Goal: Information Seeking & Learning: Learn about a topic

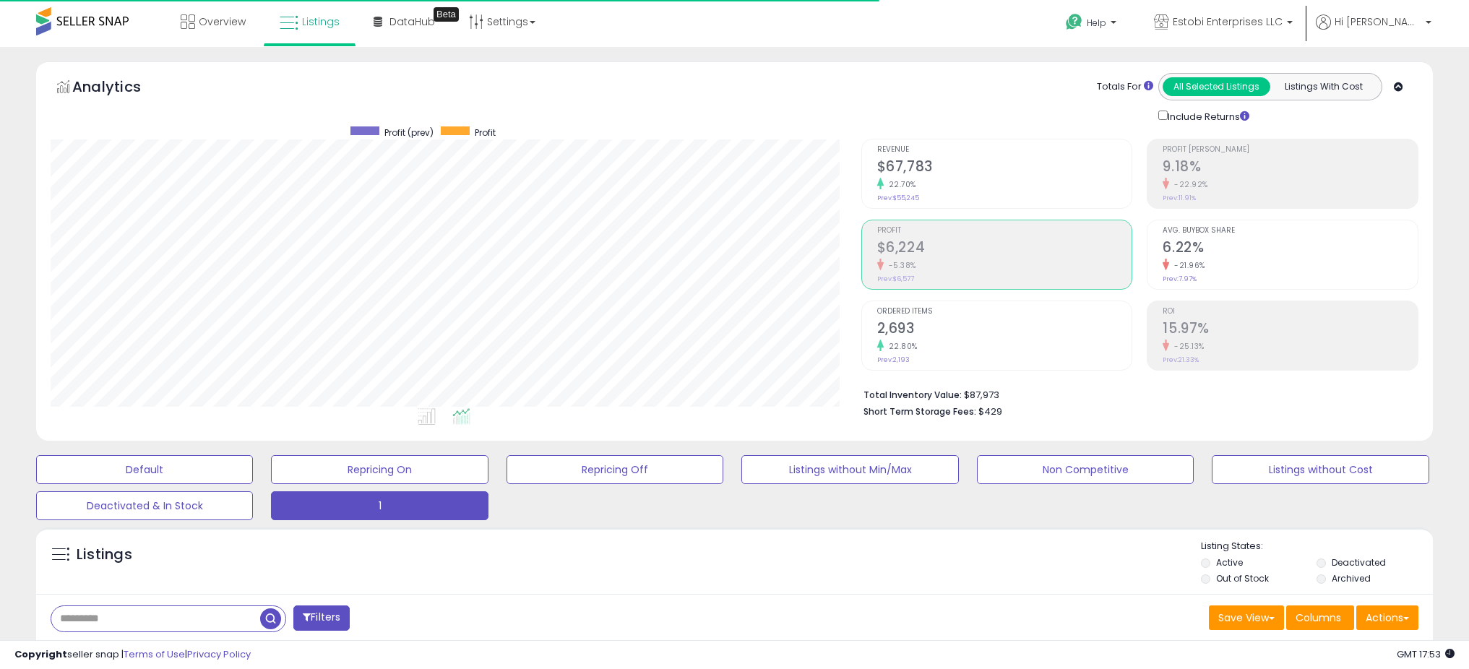
select select "**"
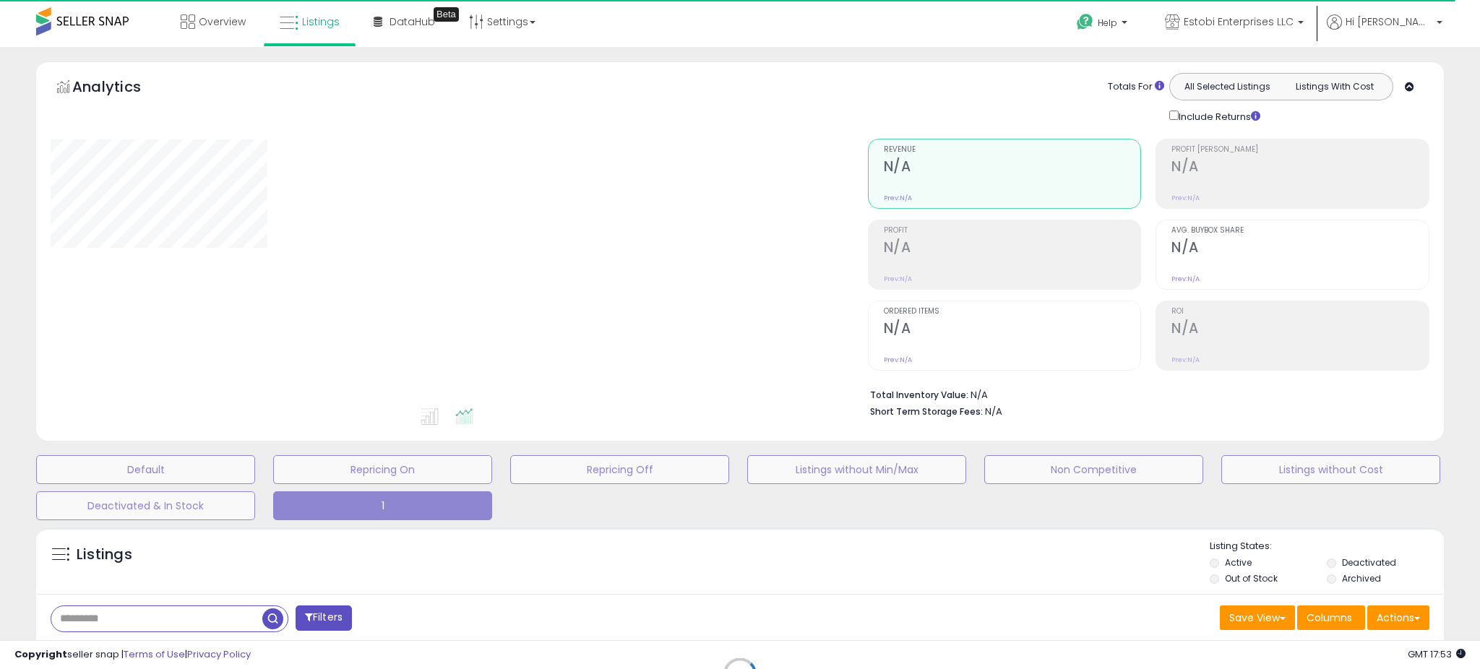
select select "**"
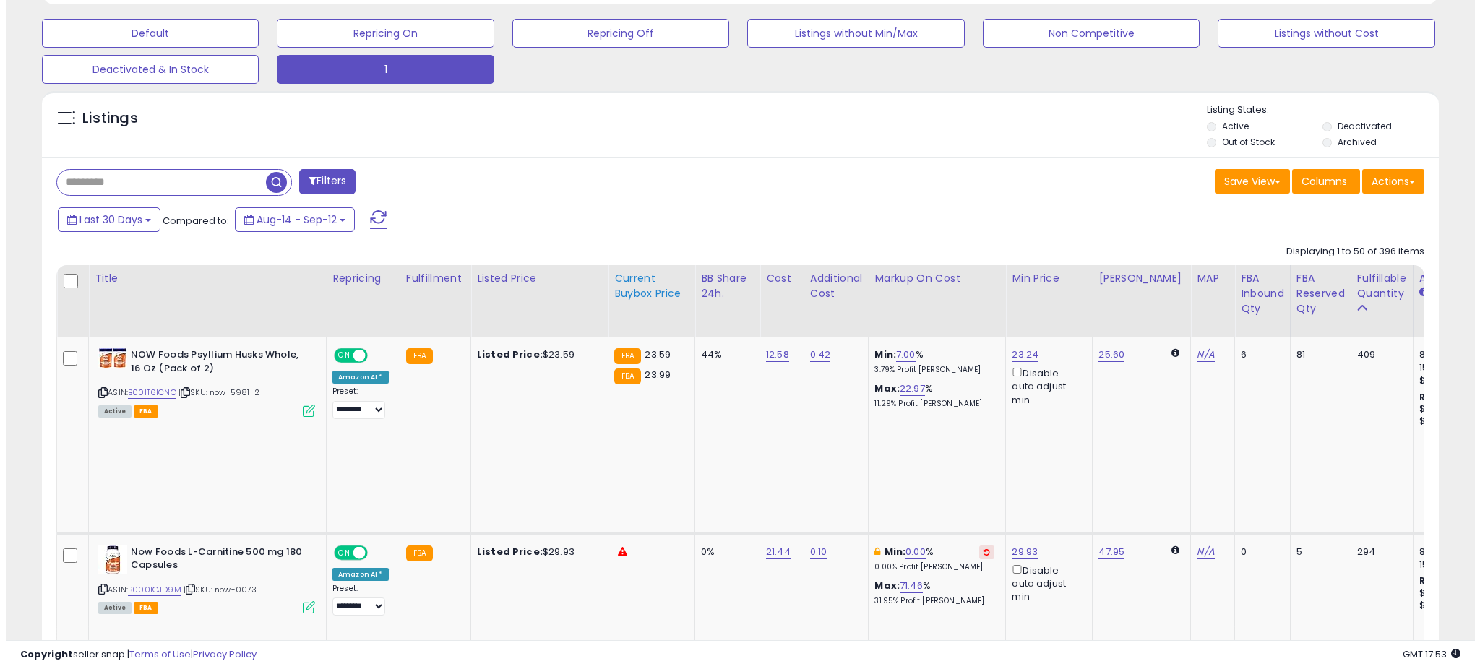
scroll to position [505, 0]
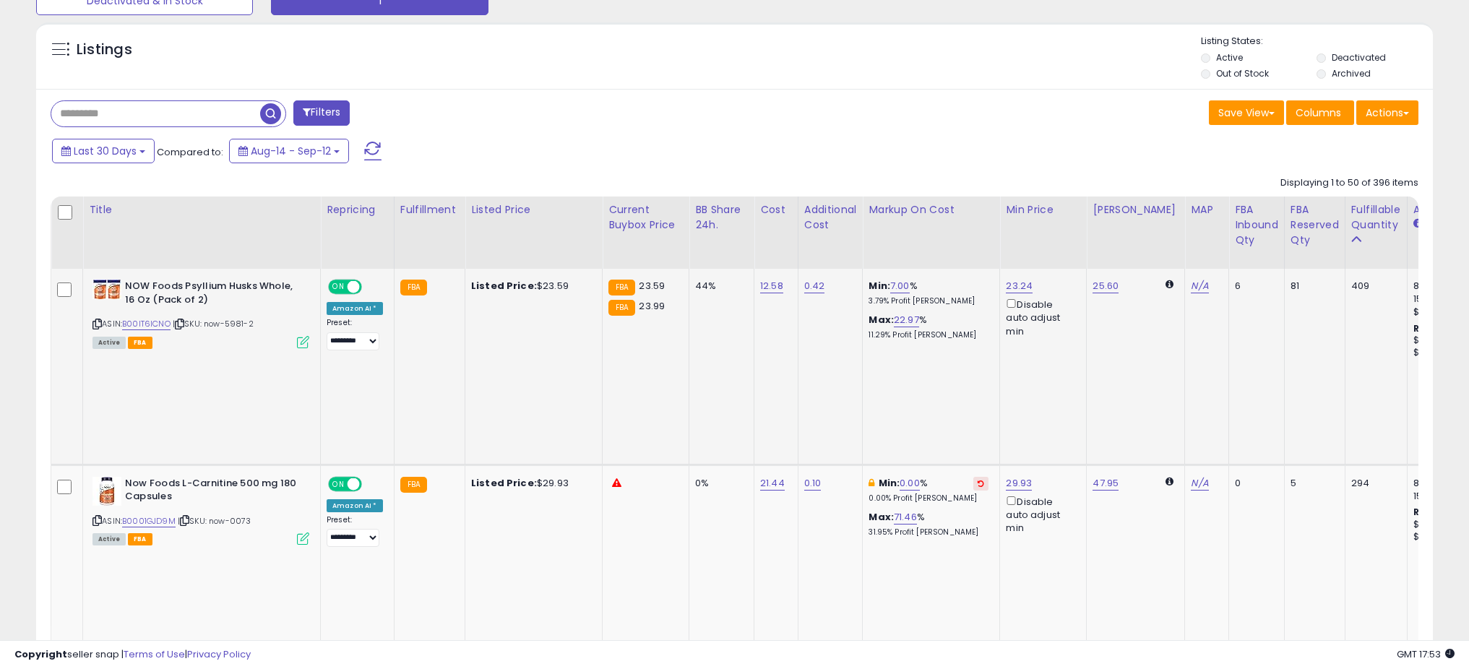
click at [305, 343] on icon at bounding box center [303, 342] width 12 height 12
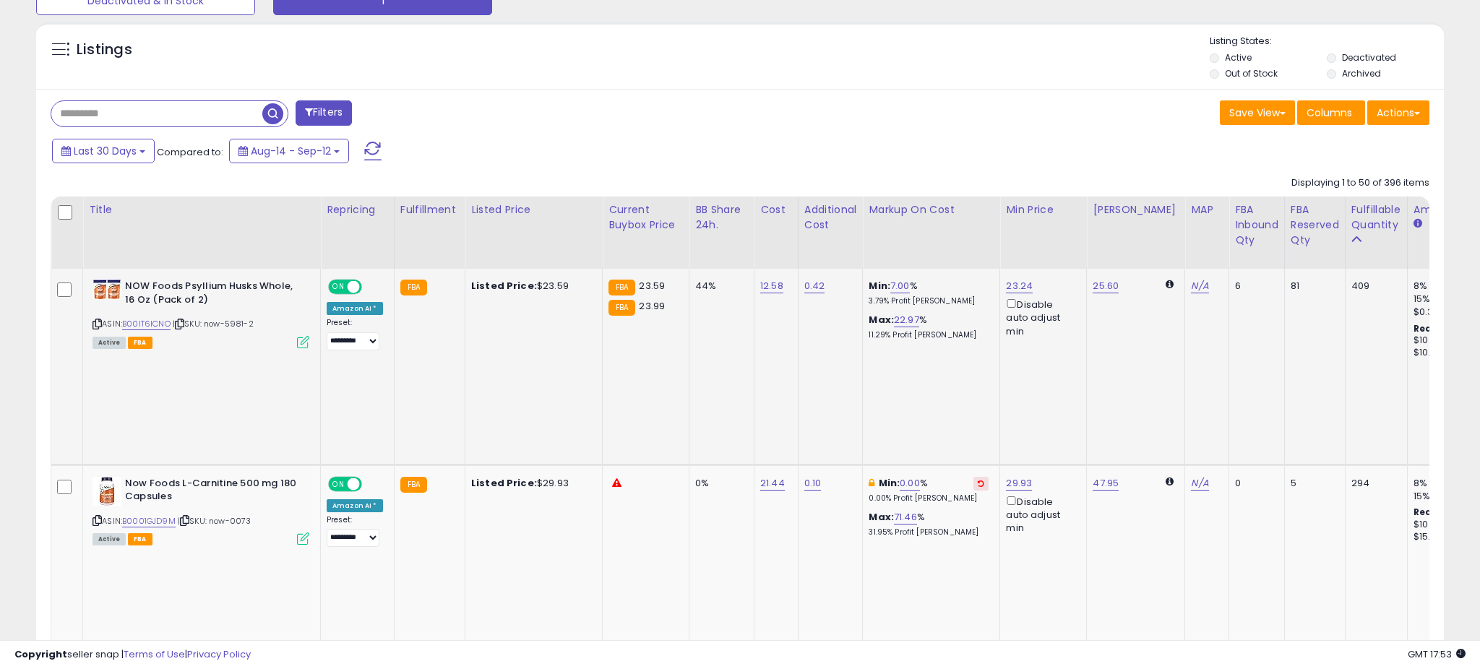
scroll to position [296, 817]
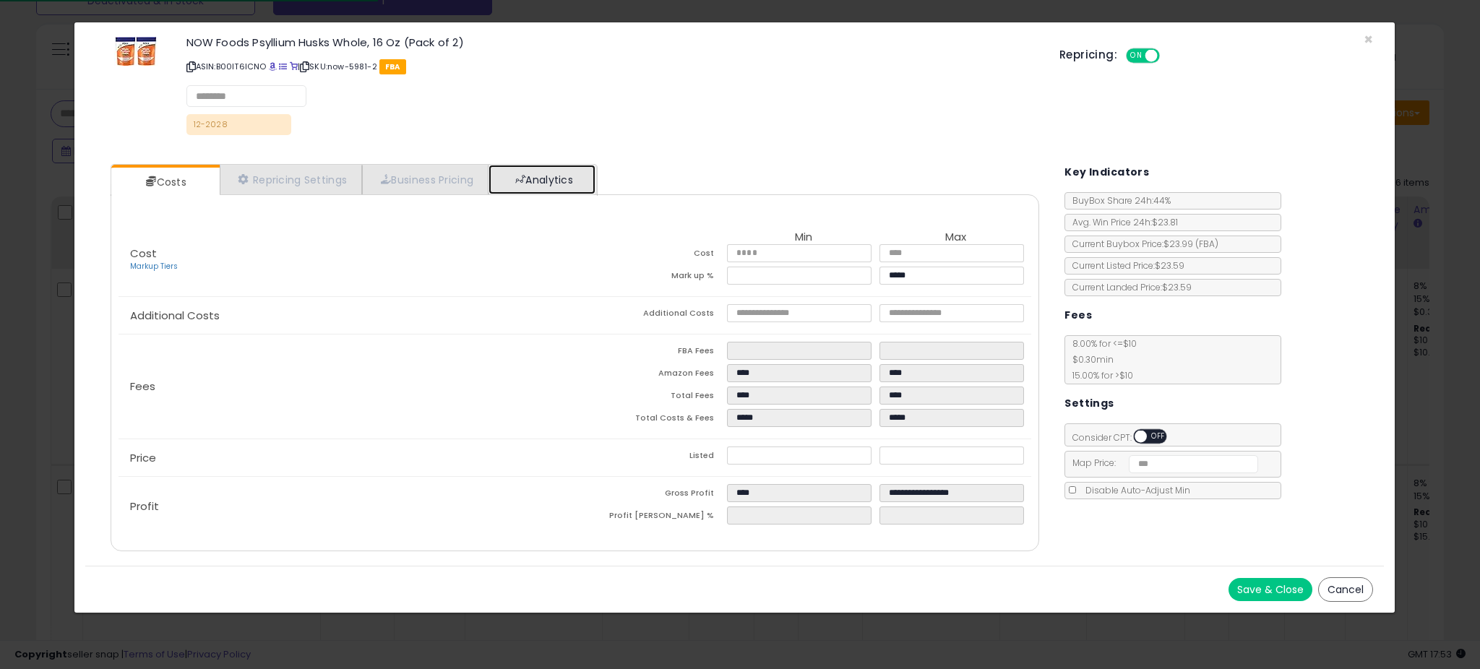
click at [552, 186] on link "Analytics" at bounding box center [542, 180] width 107 height 30
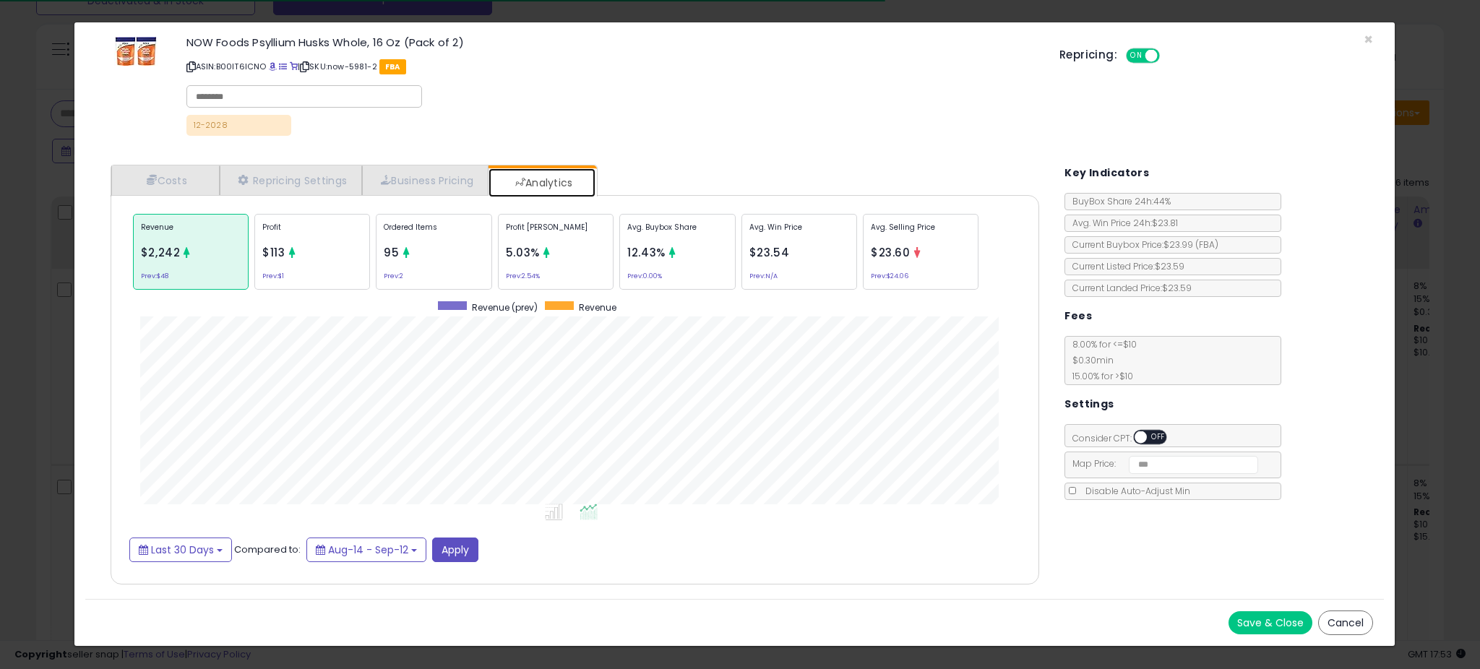
scroll to position [444, 958]
click at [328, 260] on div "Profit $113 Prev: $1" at bounding box center [312, 252] width 116 height 76
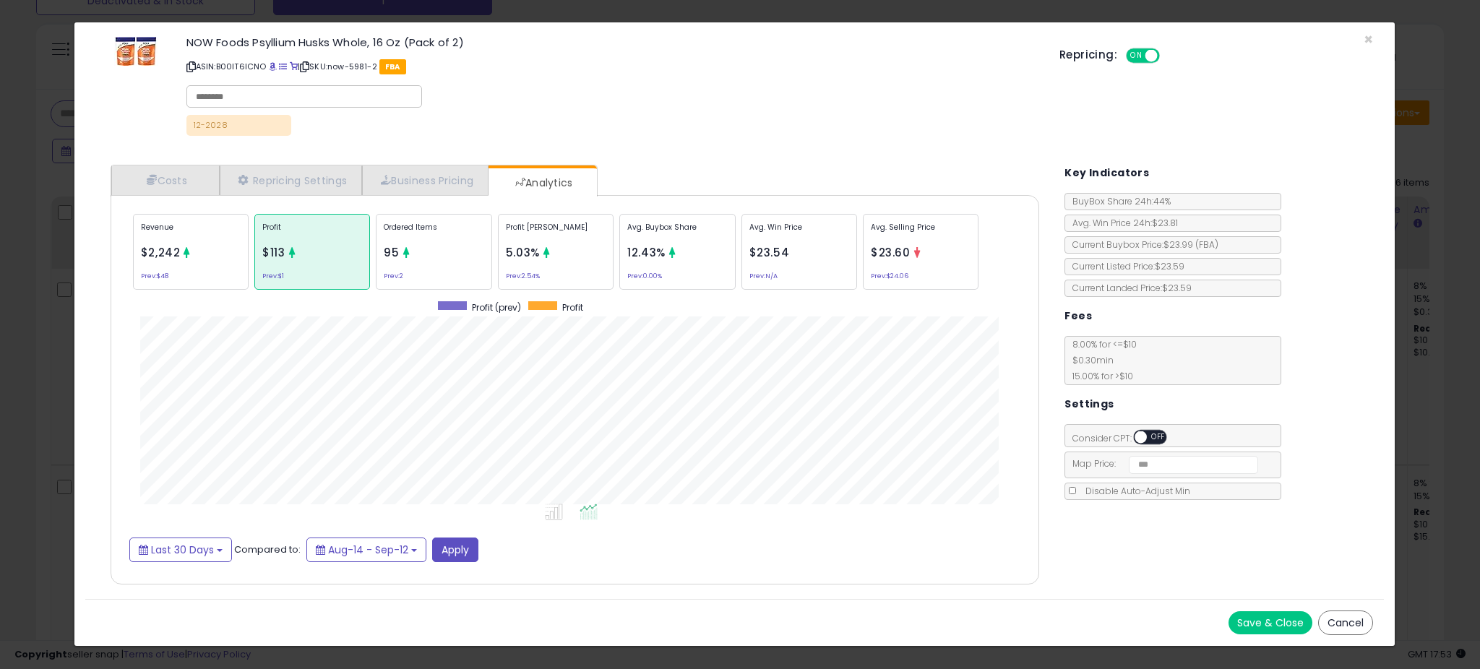
click at [389, 247] on span "95" at bounding box center [391, 252] width 15 height 15
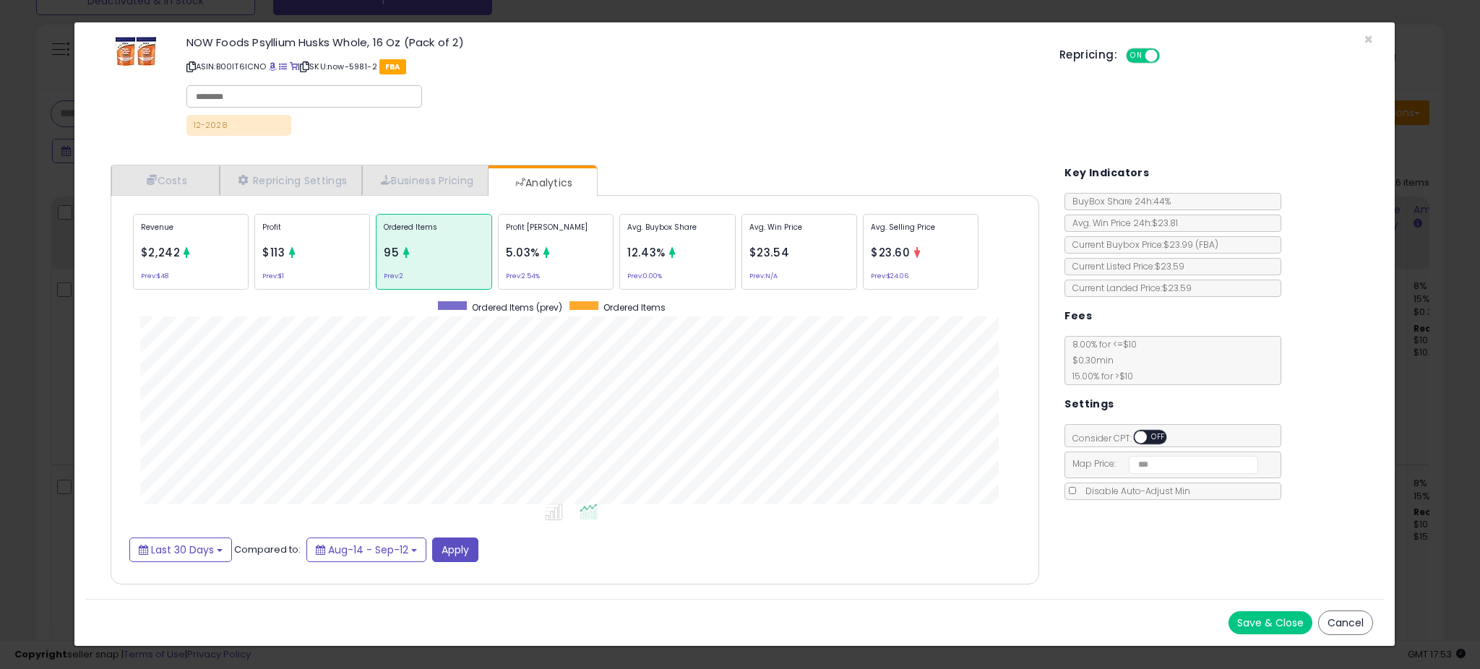
click at [547, 249] on icon at bounding box center [546, 252] width 11 height 11
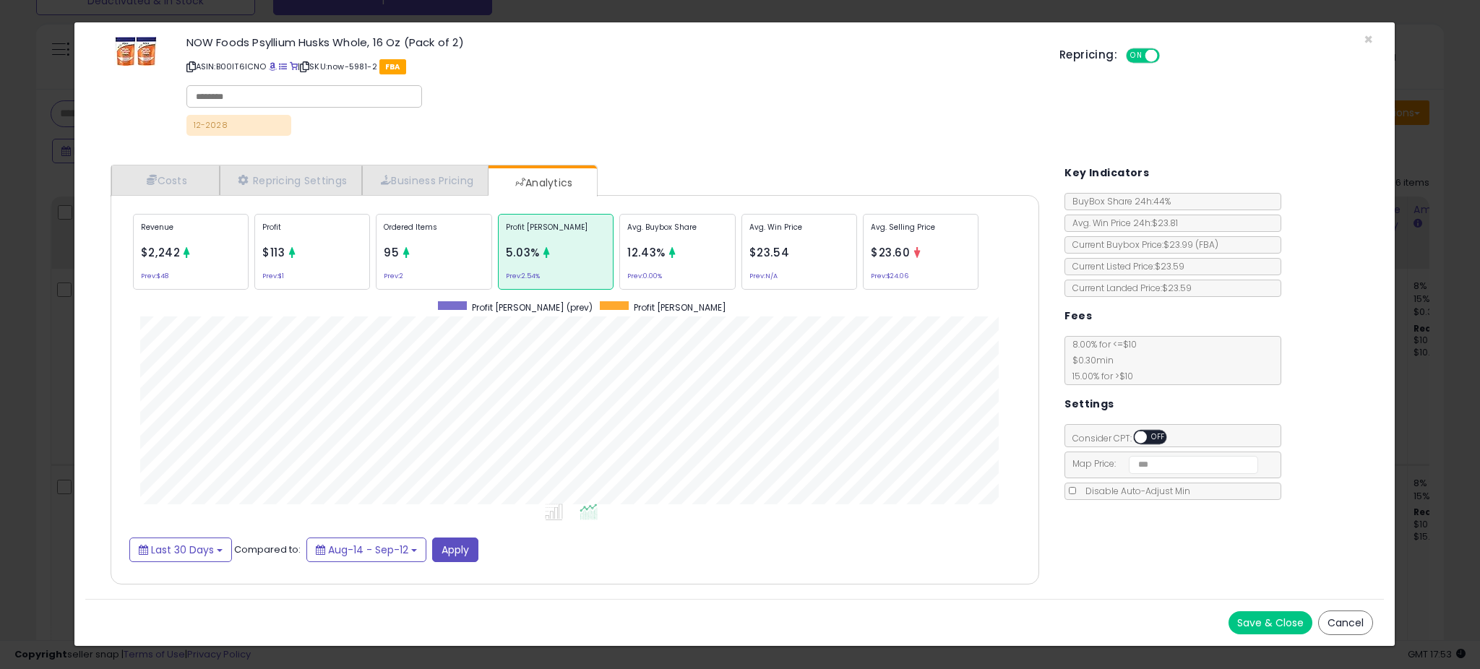
click at [695, 249] on div "Avg. Buybox Share 12.43% Prev: 0.00%" at bounding box center [677, 252] width 116 height 76
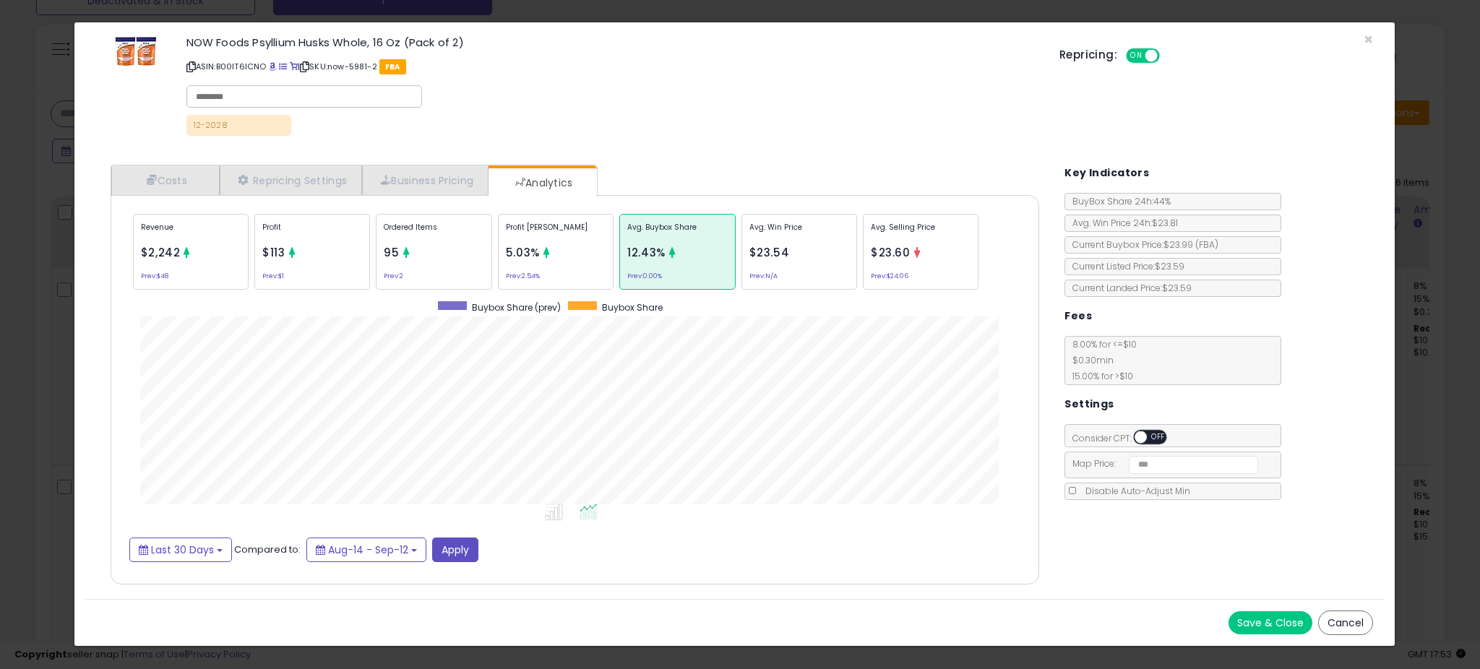
drag, startPoint x: 43, startPoint y: 340, endPoint x: 52, endPoint y: 337, distance: 9.6
click at [43, 339] on div "× Close NOW Foods Psyllium Husks Whole, 16 Oz (Pack of 2) ASIN: B00IT6ICNO | SK…" at bounding box center [740, 334] width 1480 height 669
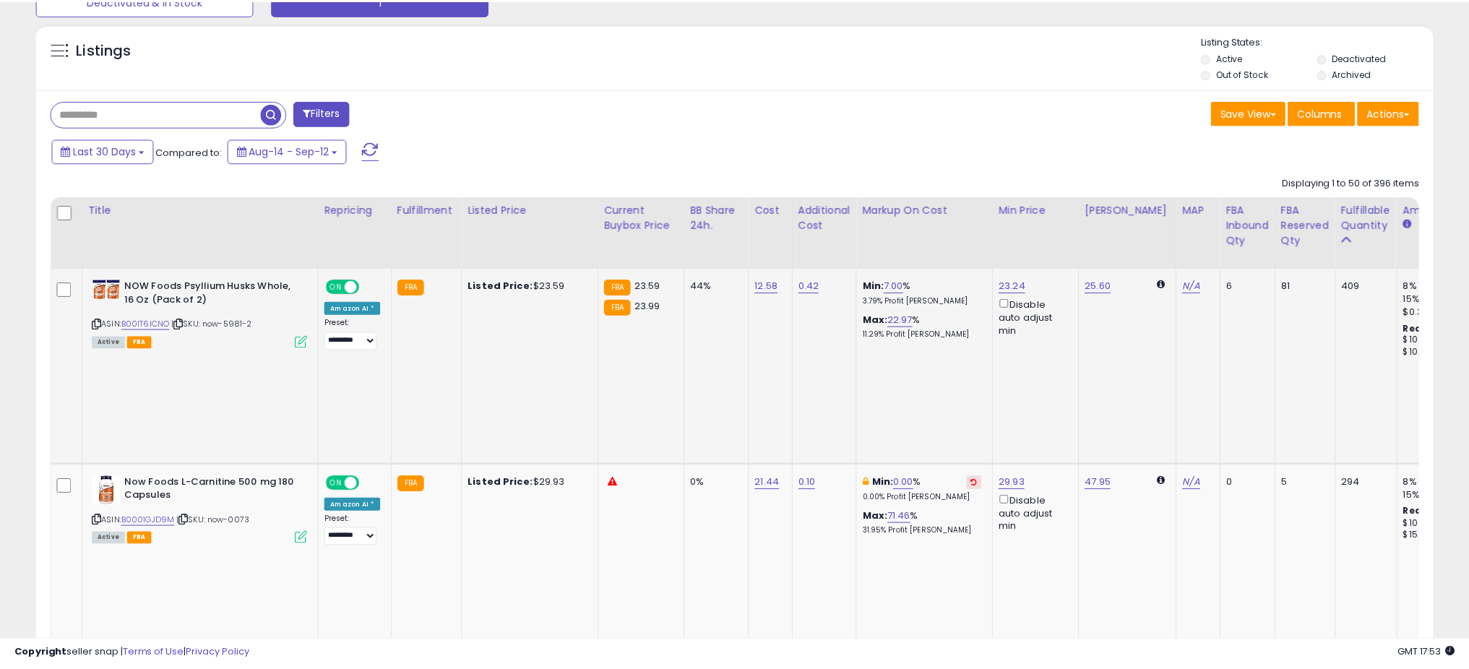
scroll to position [722393, 721879]
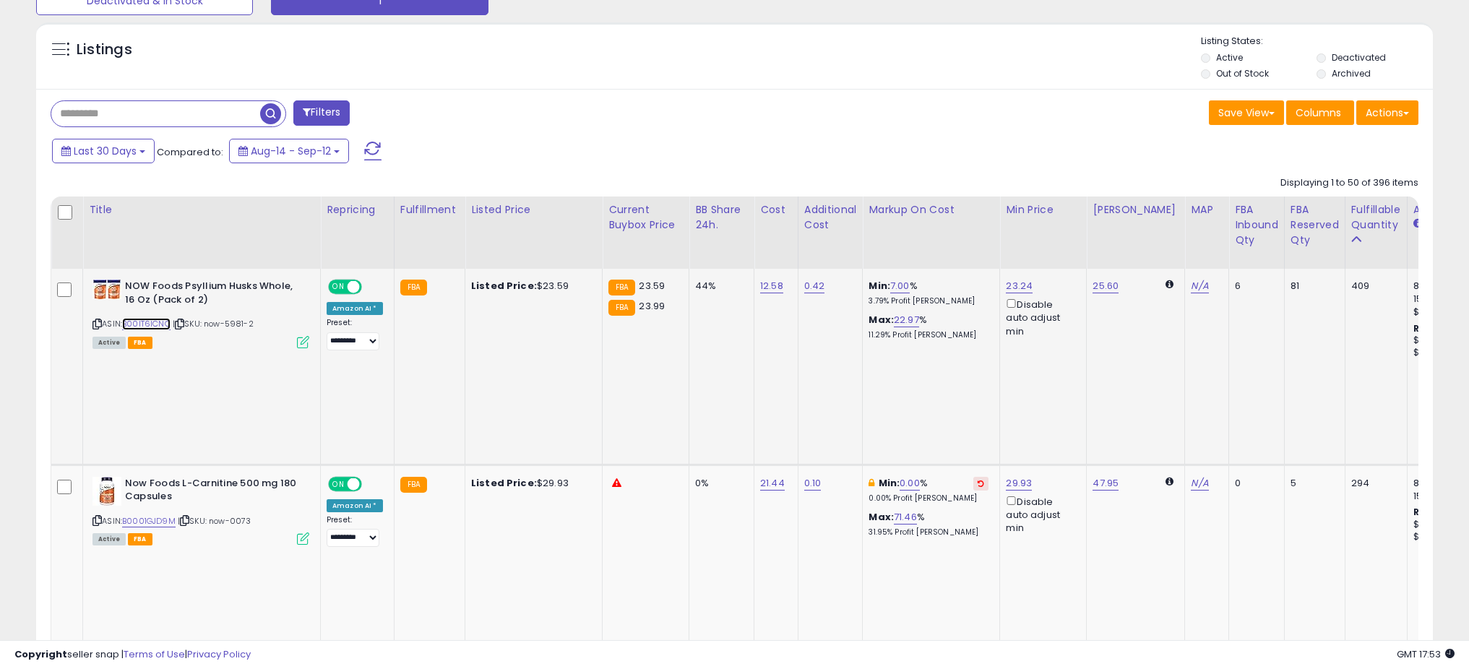
click at [151, 319] on link "B00IT6ICNO" at bounding box center [146, 324] width 48 height 12
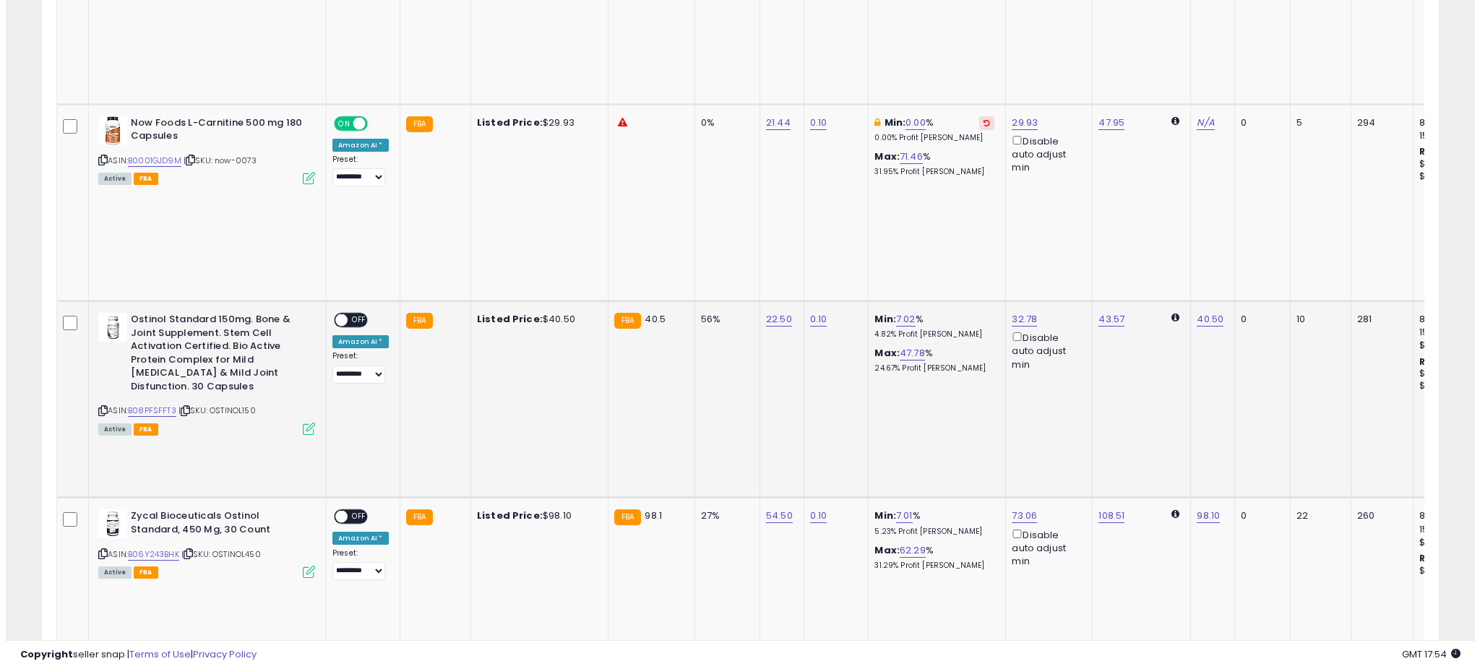
scroll to position [882, 0]
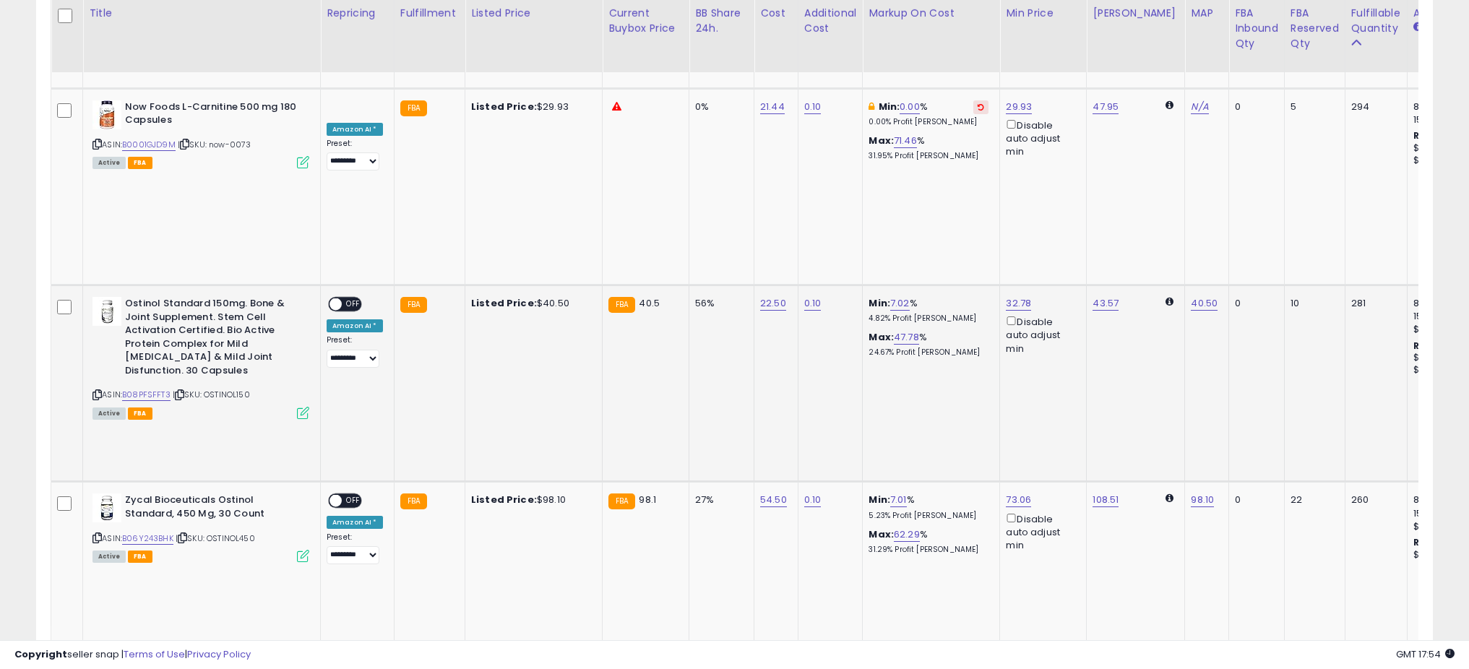
click at [305, 407] on icon at bounding box center [303, 413] width 12 height 12
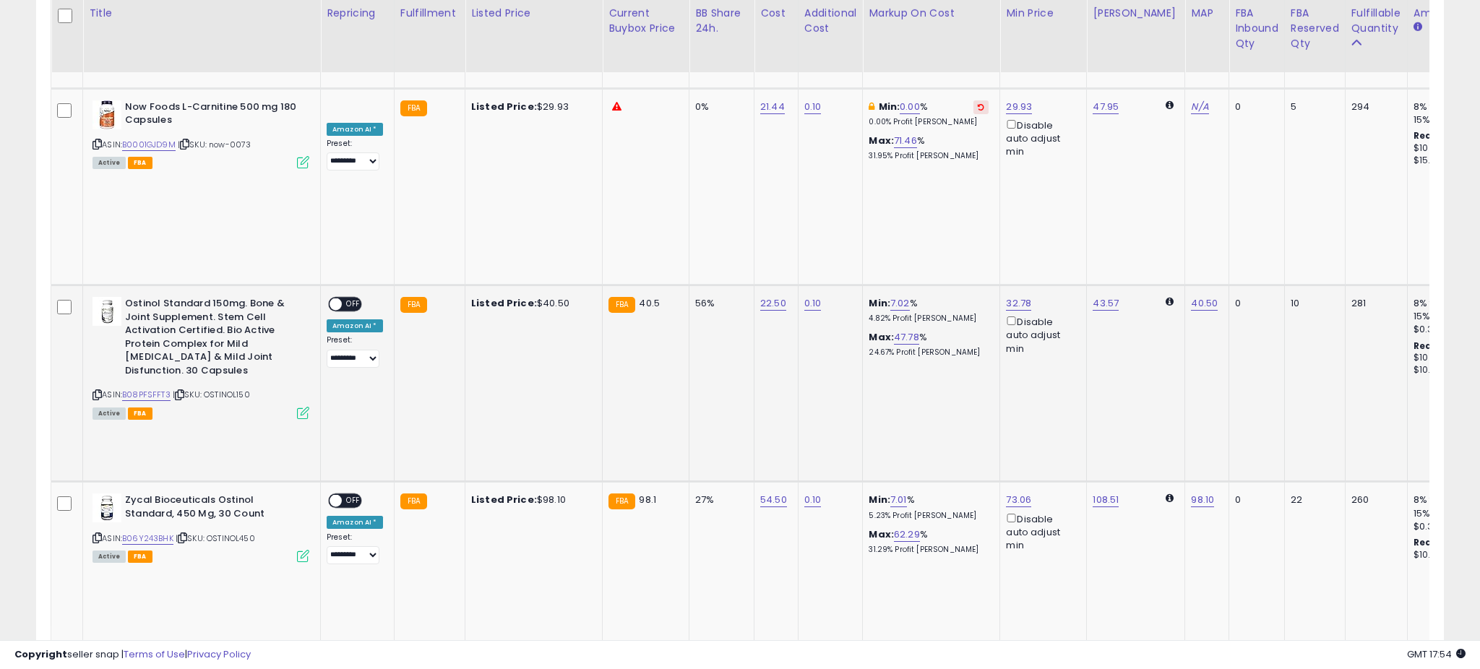
scroll to position [296, 817]
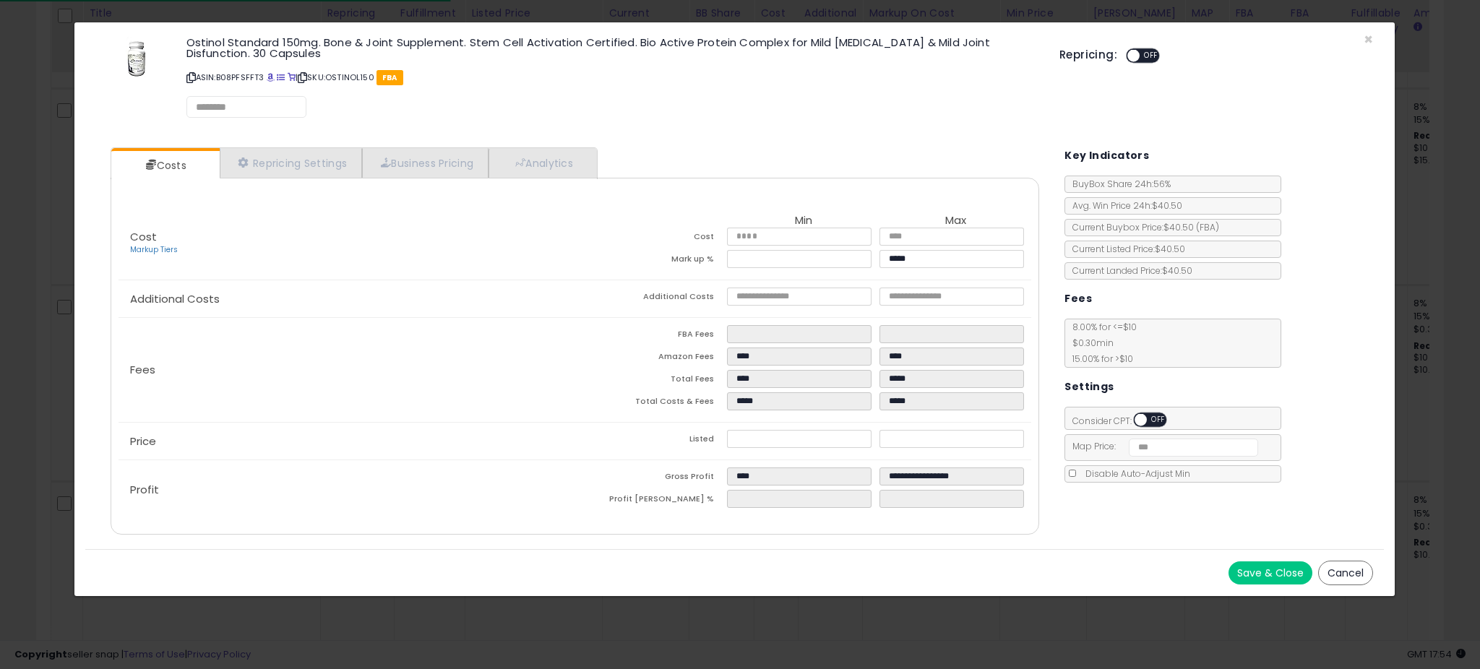
click at [554, 145] on div "Costs Repricing Settings Business Pricing Analytics Cost" at bounding box center [575, 343] width 958 height 413
click at [554, 158] on link "Analytics" at bounding box center [542, 164] width 107 height 30
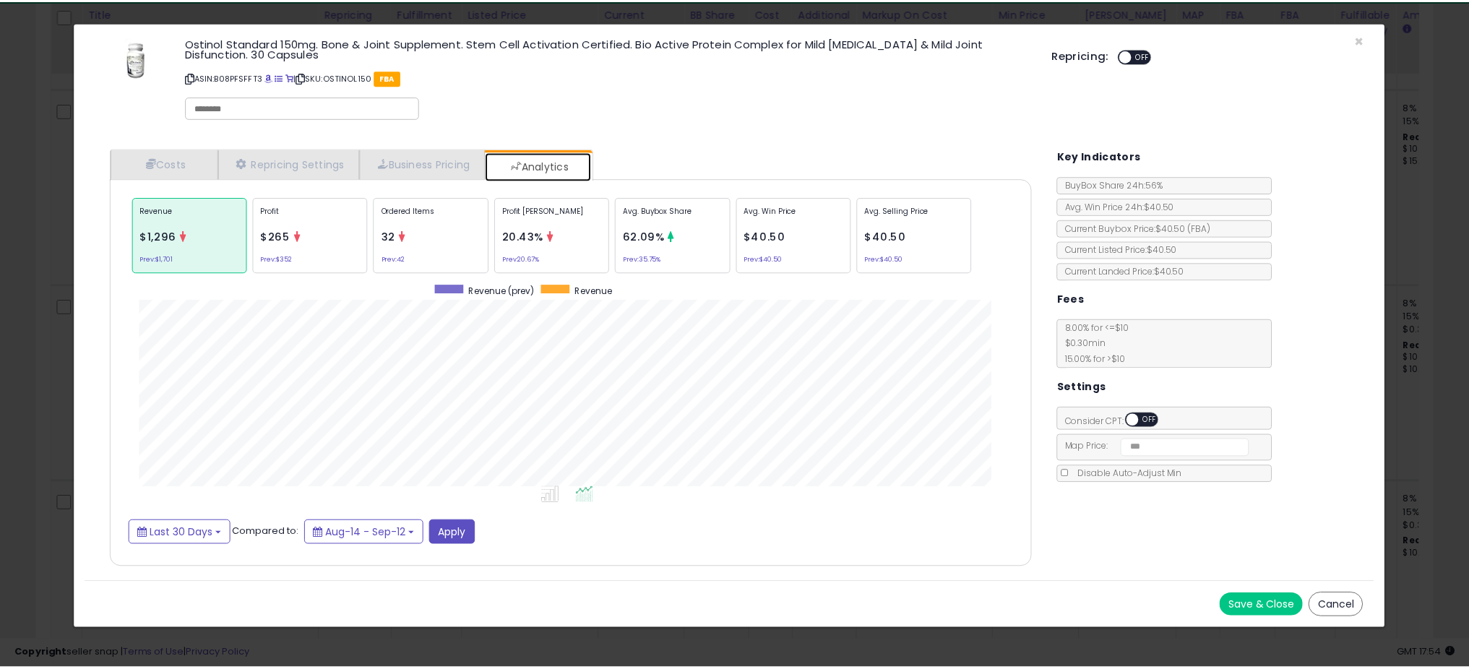
scroll to position [444, 958]
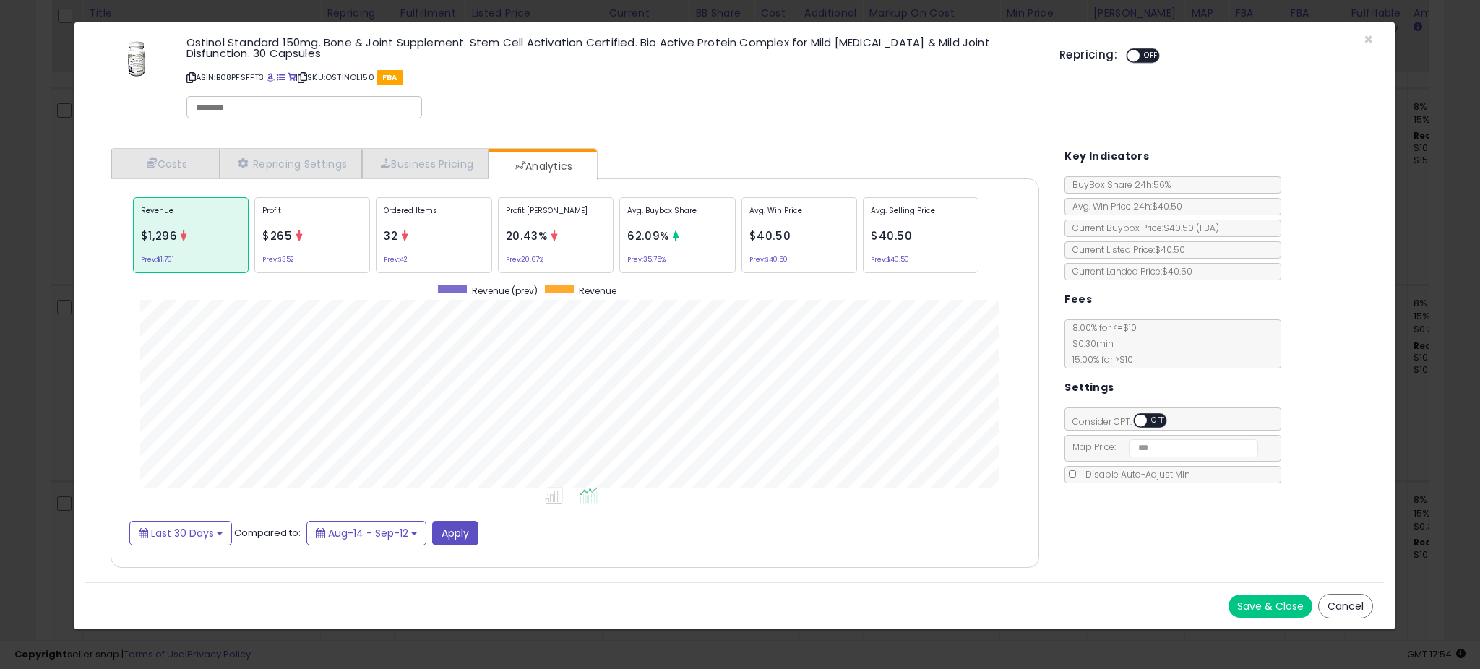
click at [60, 227] on div "× Close Ostinol Standard 150mg. Bone & Joint Supplement. Stem Cell Activation C…" at bounding box center [740, 334] width 1480 height 669
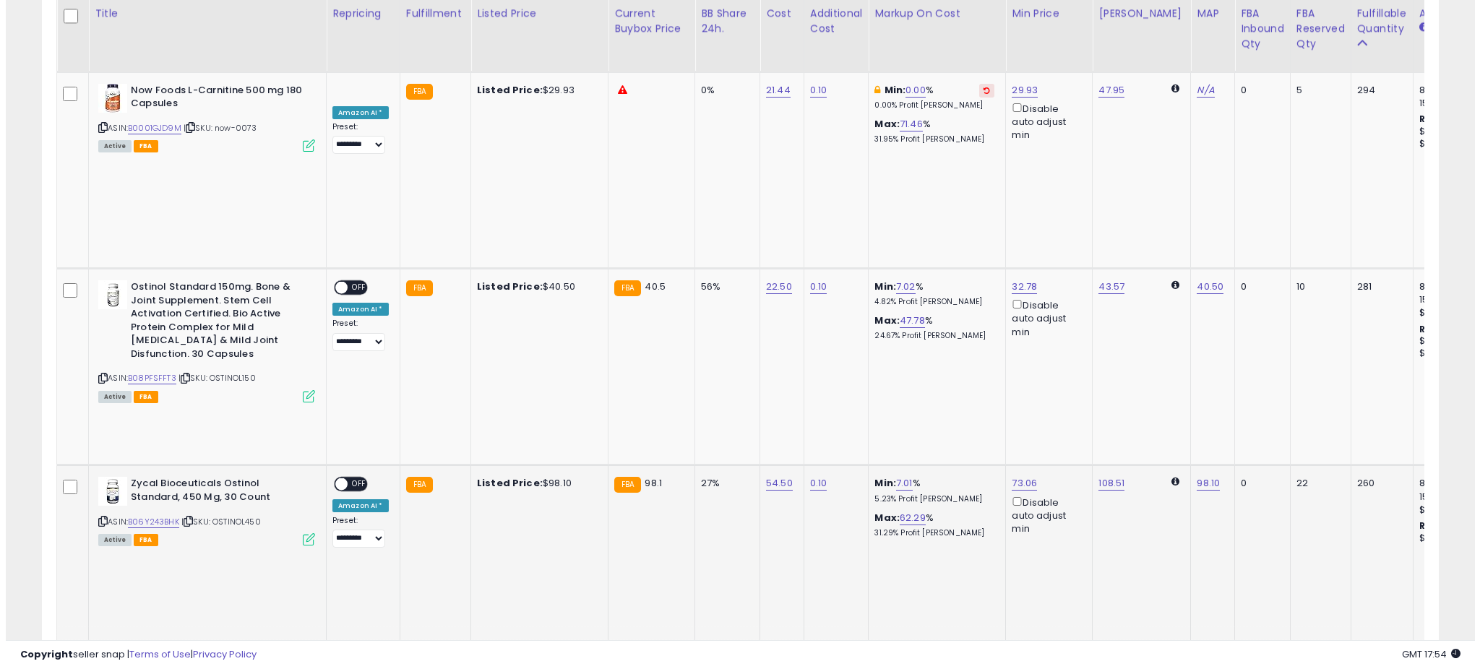
scroll to position [899, 0]
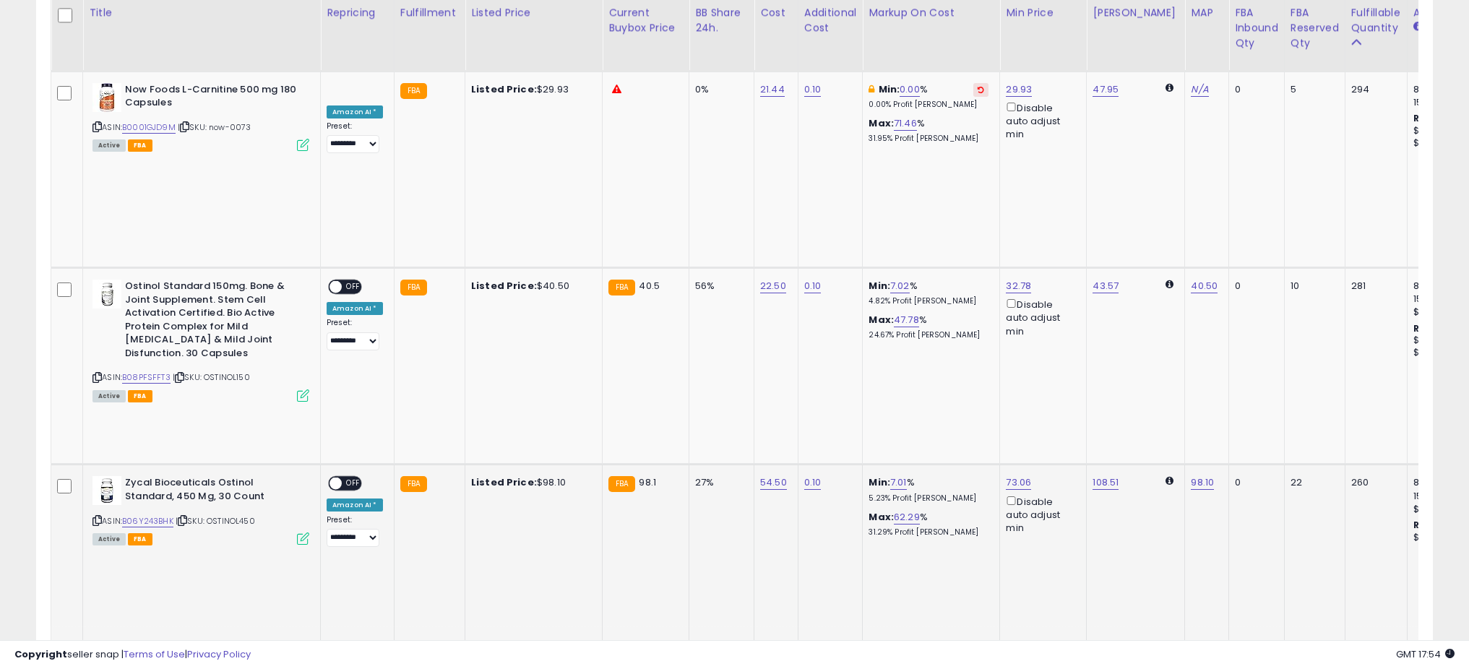
click at [299, 533] on icon at bounding box center [303, 539] width 12 height 12
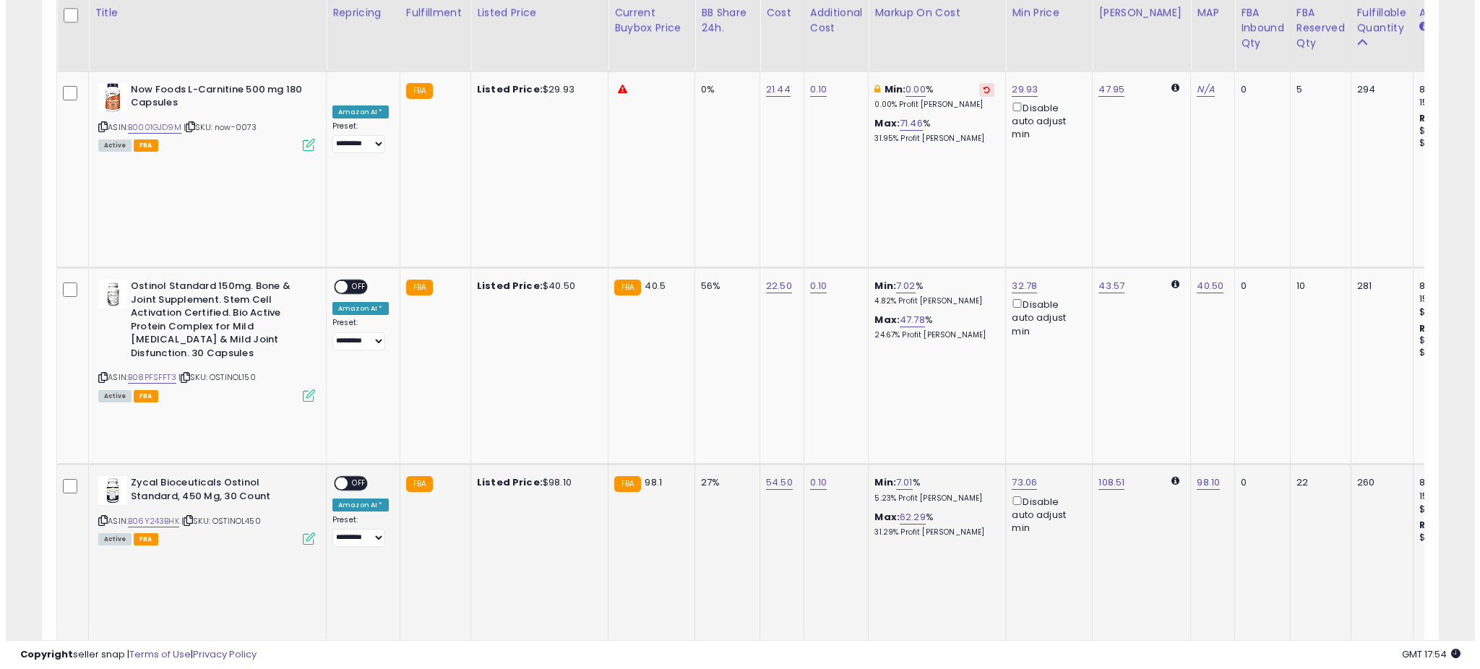
scroll to position [296, 817]
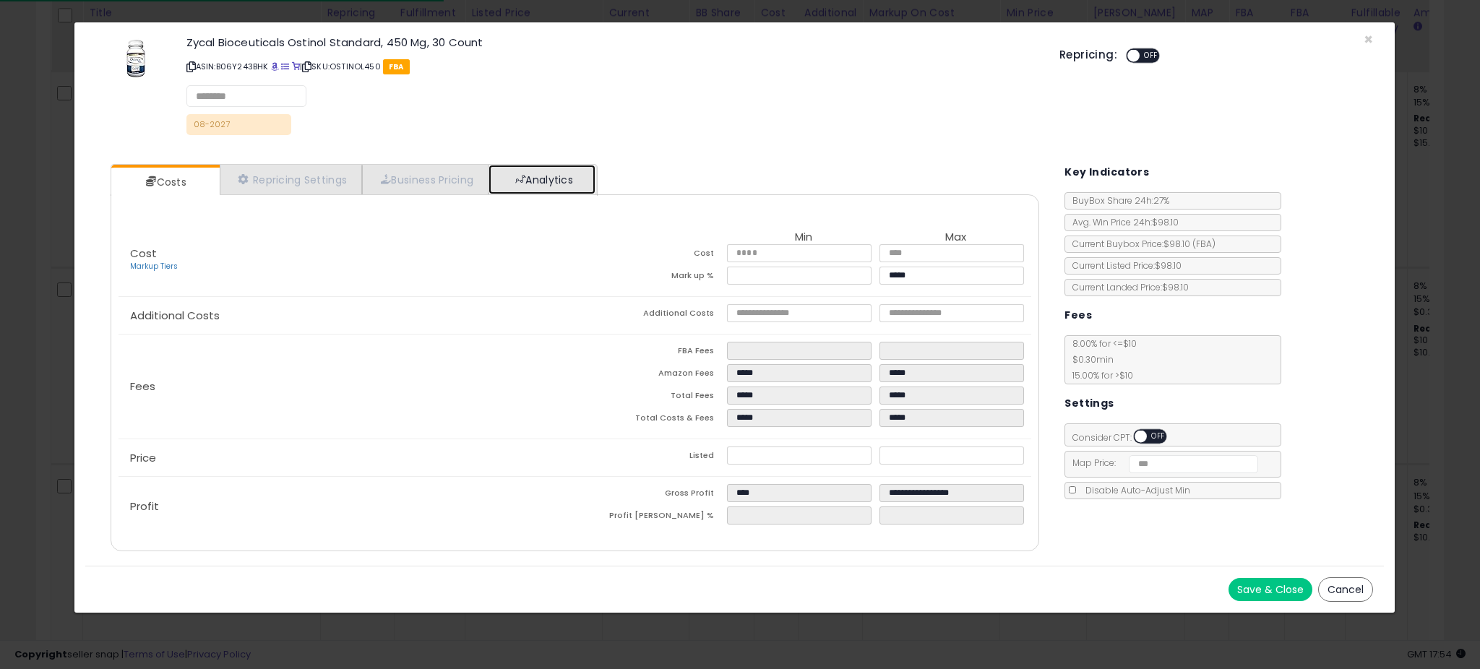
click at [551, 174] on link "Analytics" at bounding box center [542, 180] width 107 height 30
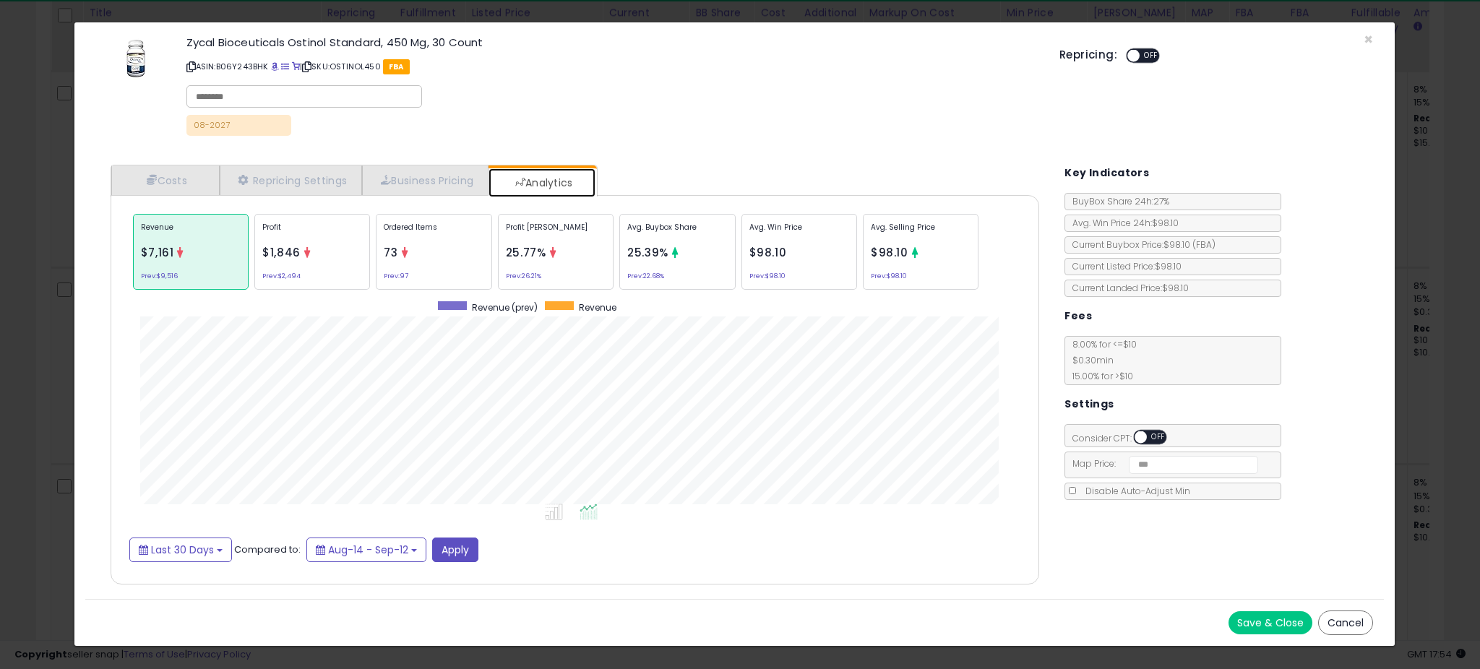
scroll to position [0, 0]
click at [42, 278] on div "× Close Zycal Bioceuticals Ostinol Standard, 450 Mg, 30 Count ASIN: B06Y243BHK …" at bounding box center [740, 334] width 1480 height 669
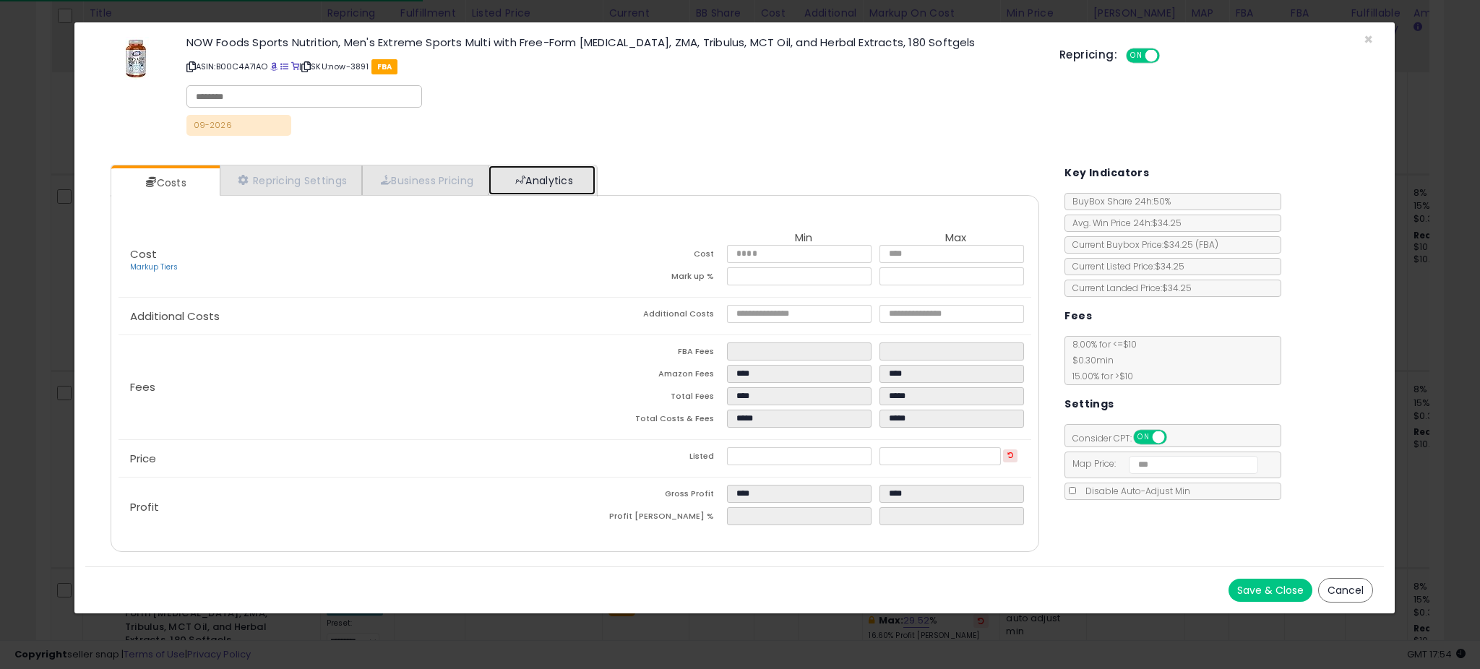
click at [500, 181] on link "Analytics" at bounding box center [542, 180] width 107 height 30
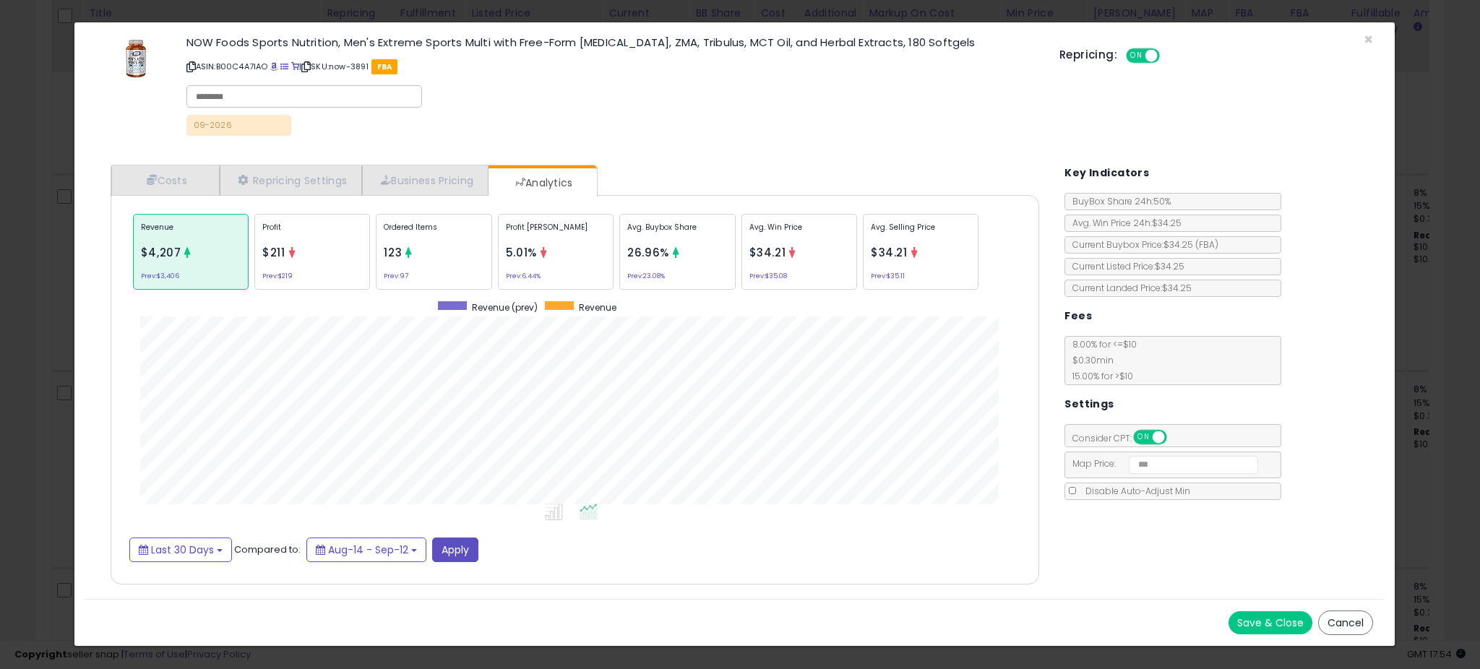
click at [532, 264] on div "Profit [PERSON_NAME] 5.01% Prev: 6.44%" at bounding box center [556, 252] width 116 height 76
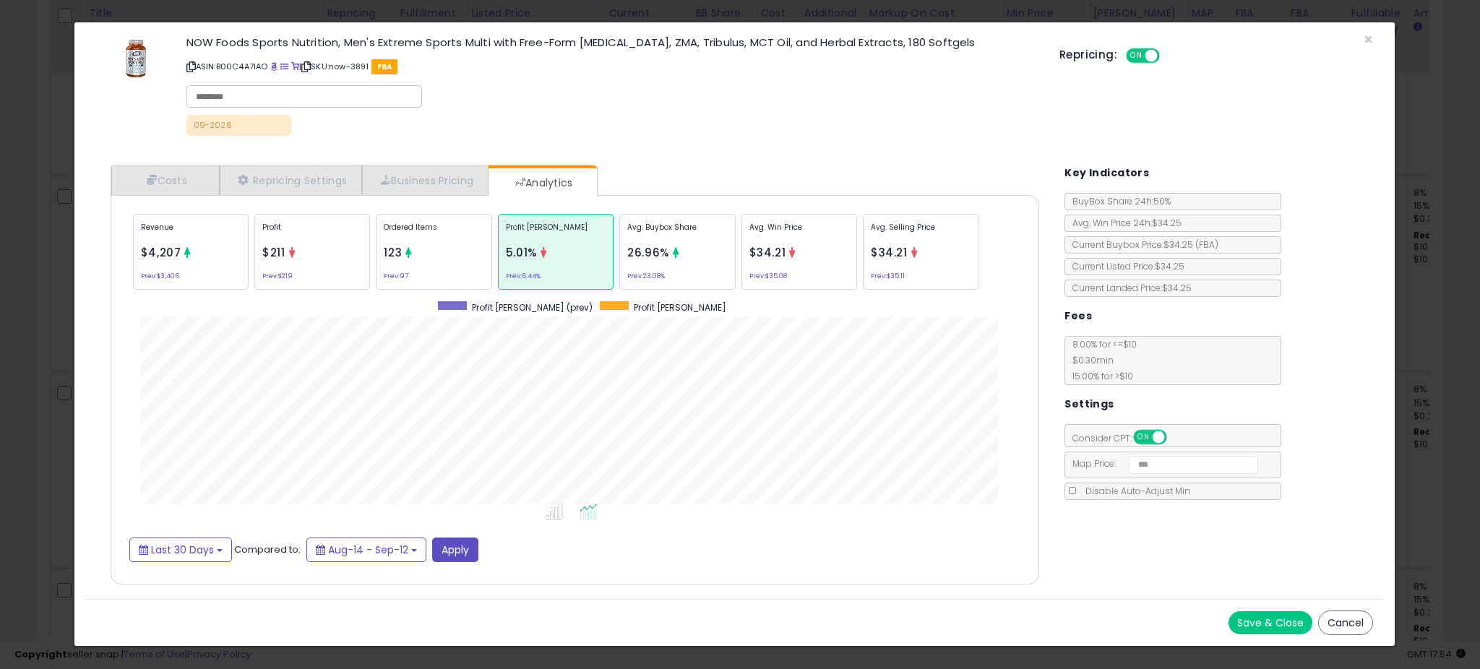
click at [650, 262] on div "Avg. Buybox Share 26.96% Prev: 23.08%" at bounding box center [677, 252] width 116 height 76
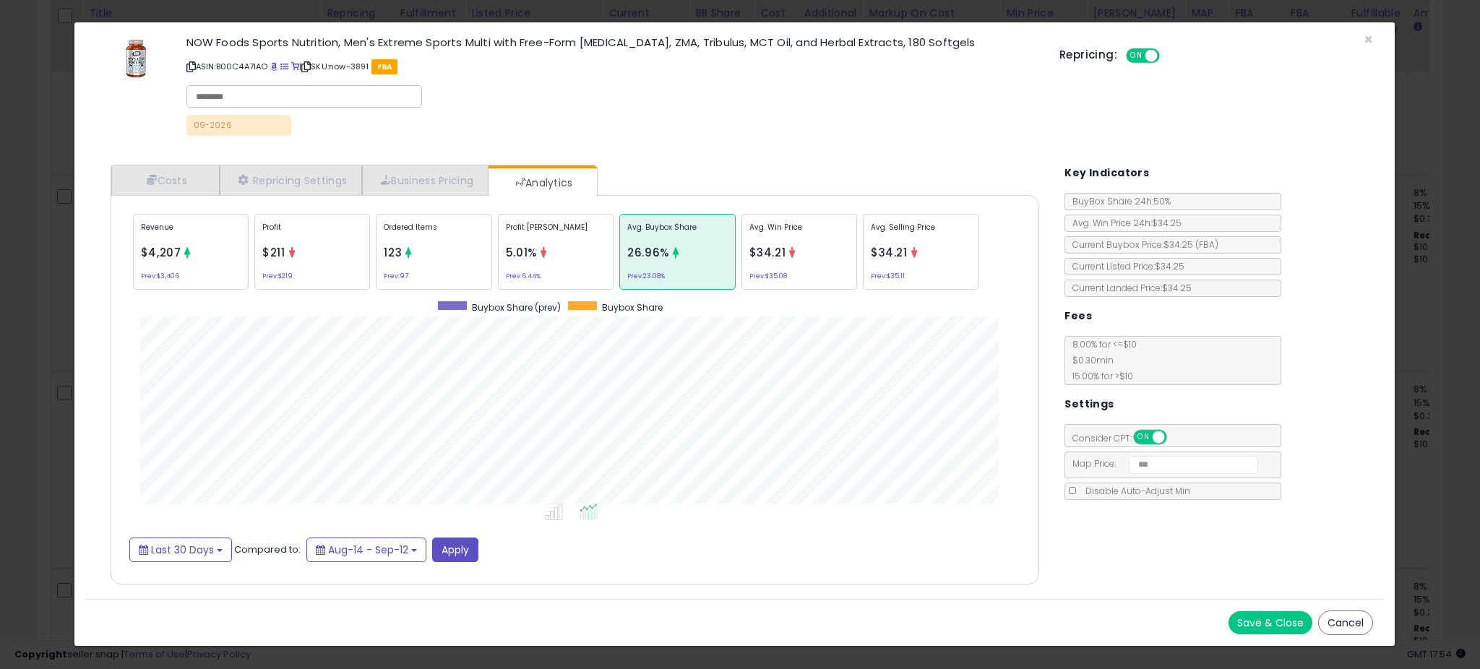
click at [458, 264] on div "Ordered Items 123 Prev: 97" at bounding box center [434, 252] width 116 height 76
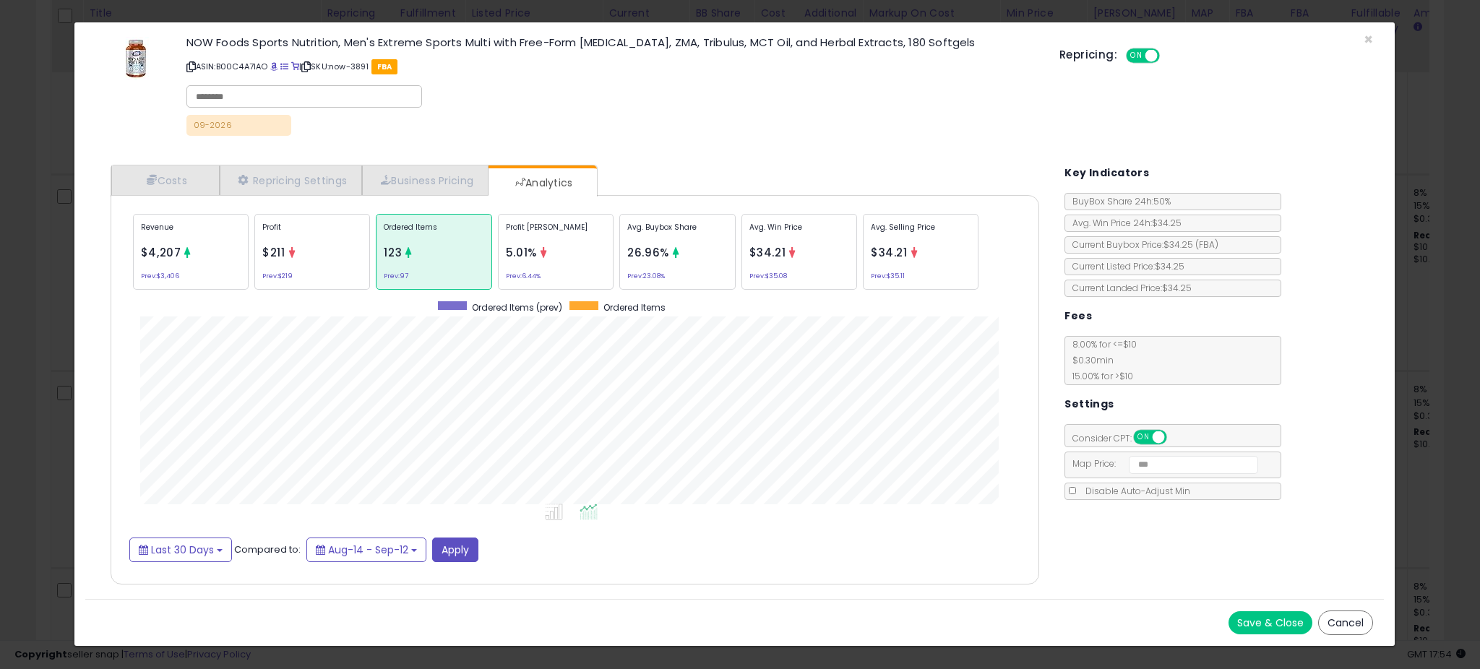
click at [563, 261] on div "Profit [PERSON_NAME] 5.01% Prev: 6.44%" at bounding box center [556, 252] width 116 height 76
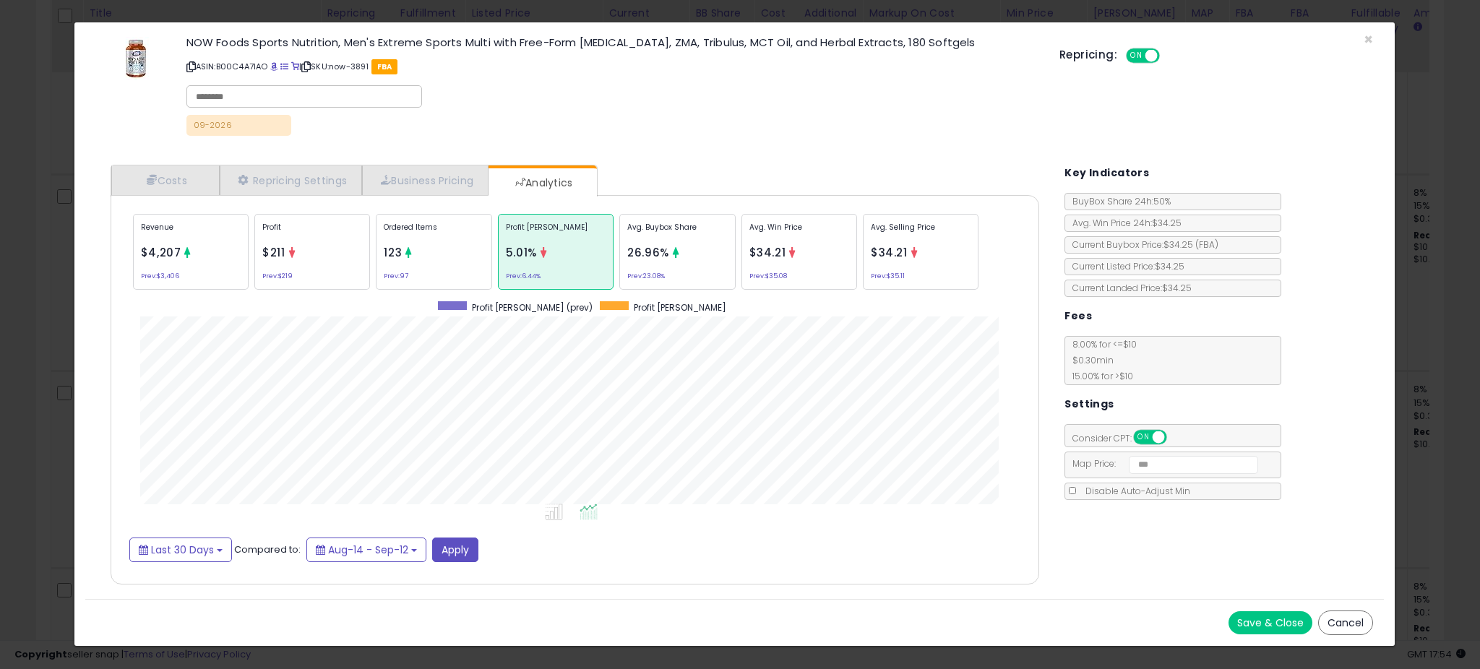
click at [72, 261] on div "× Close NOW Foods Sports Nutrition, Men's Extreme Sports Multi with Free-Form […" at bounding box center [740, 334] width 1480 height 669
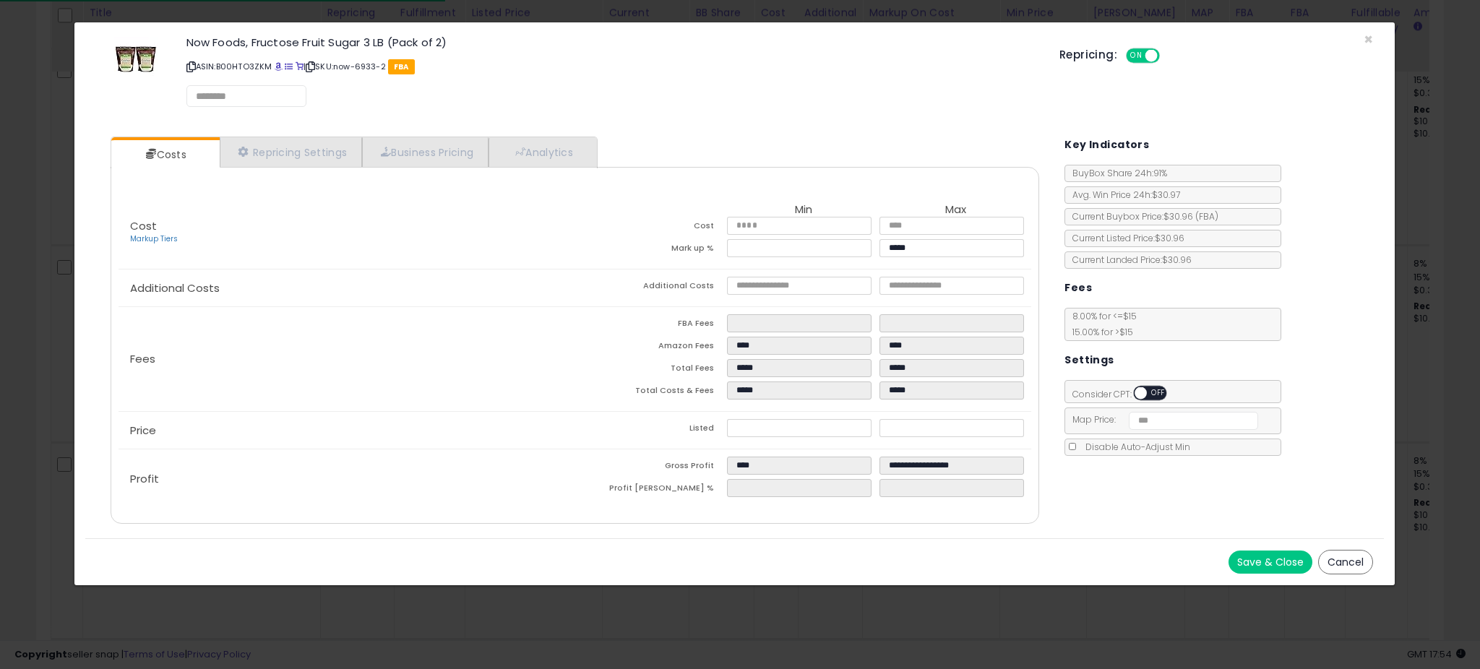
click at [512, 169] on div "Cost Markup Tiers Min Max Cost ***** ***** Mark up % **** ***** Additional Cost…" at bounding box center [575, 345] width 929 height 357
click at [513, 160] on link "Analytics" at bounding box center [542, 153] width 107 height 30
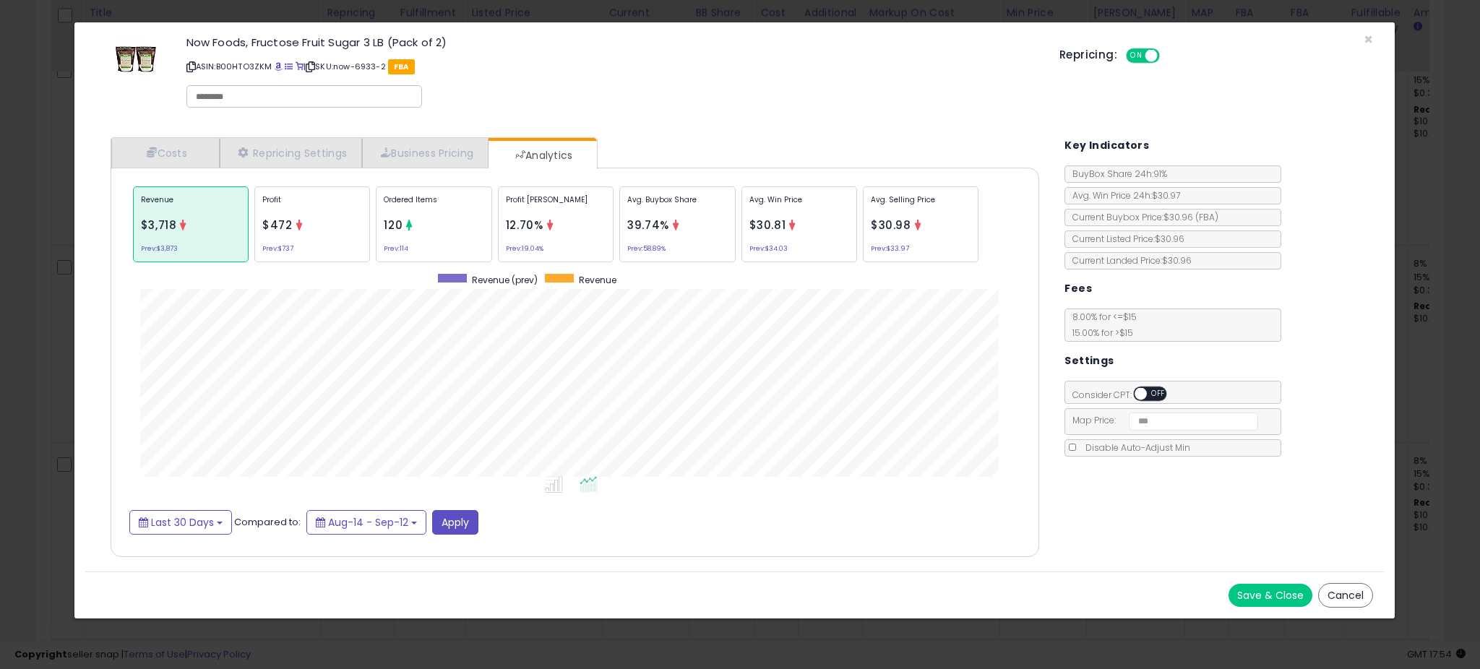
click at [520, 216] on div "12.70%" at bounding box center [525, 225] width 38 height 18
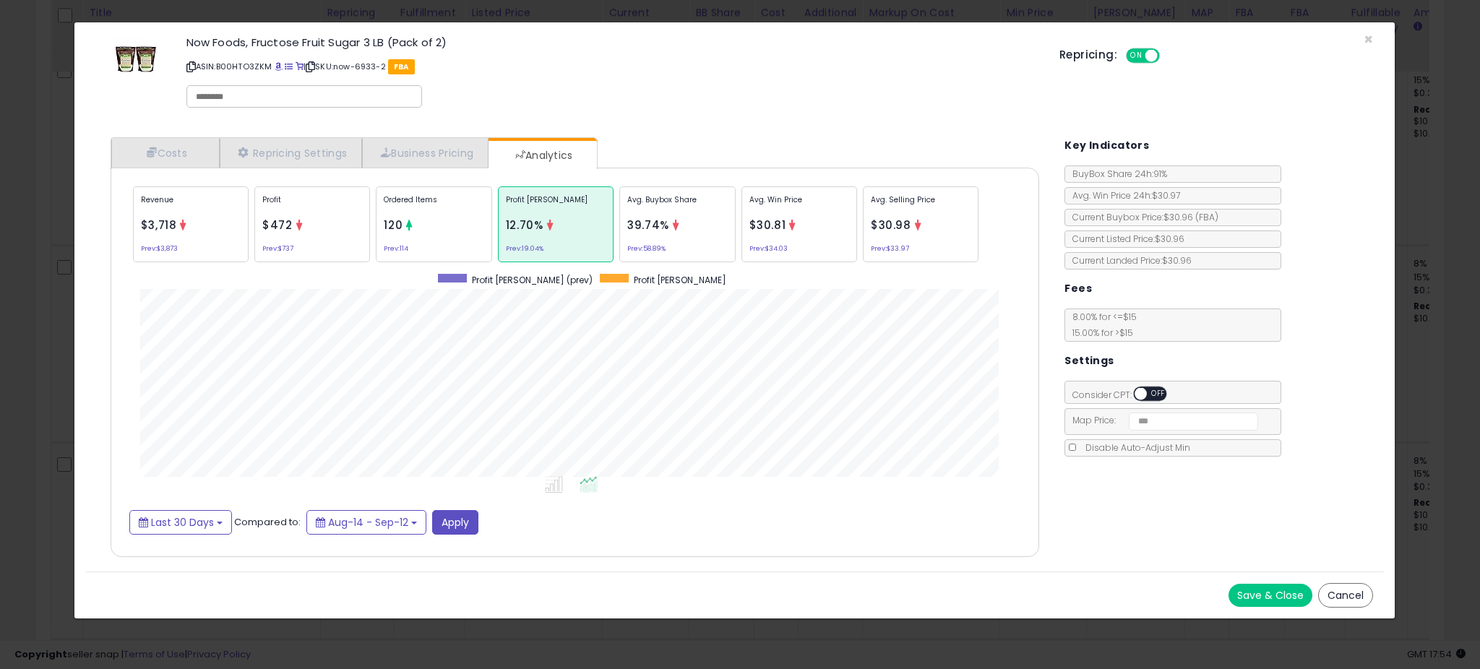
click at [18, 326] on div "× Close Now Foods, Fructose Fruit Sugar 3 LB (Pack of 2) ASIN: B00HTO3ZKM | SKU…" at bounding box center [740, 334] width 1480 height 669
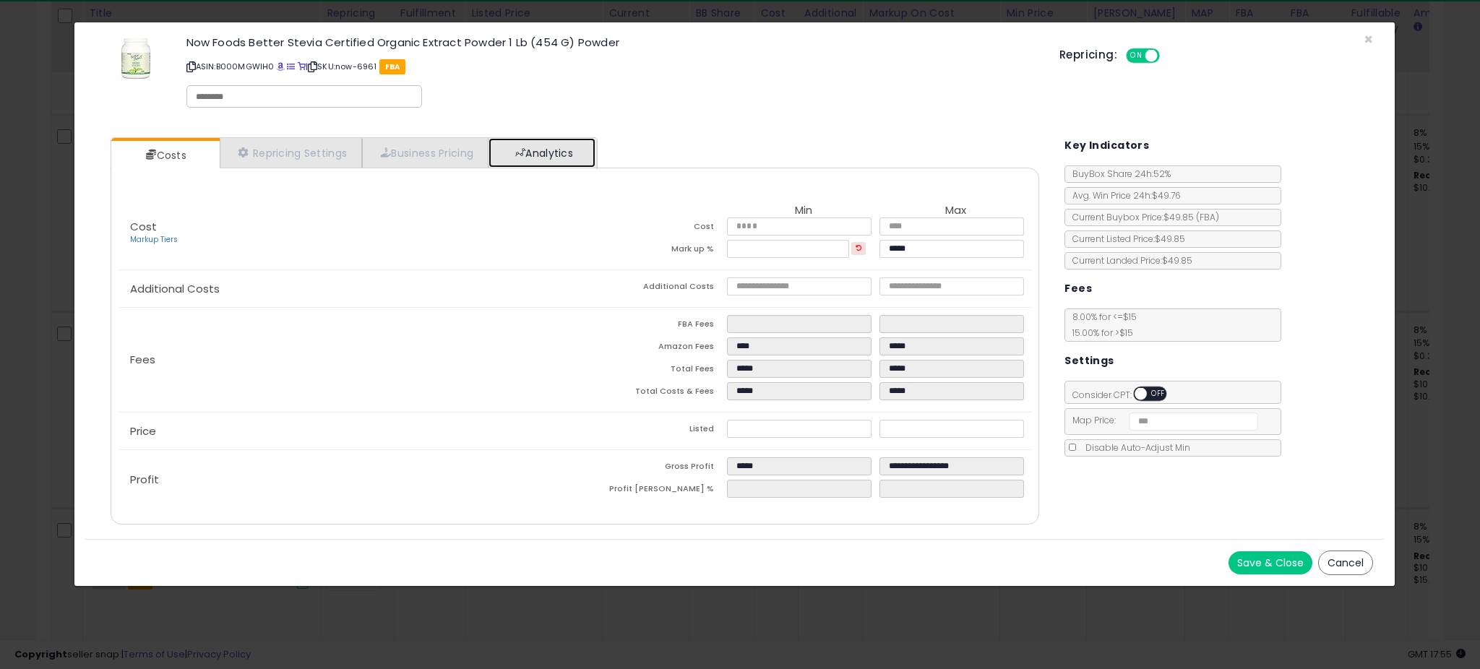
click at [537, 152] on link "Analytics" at bounding box center [542, 153] width 107 height 30
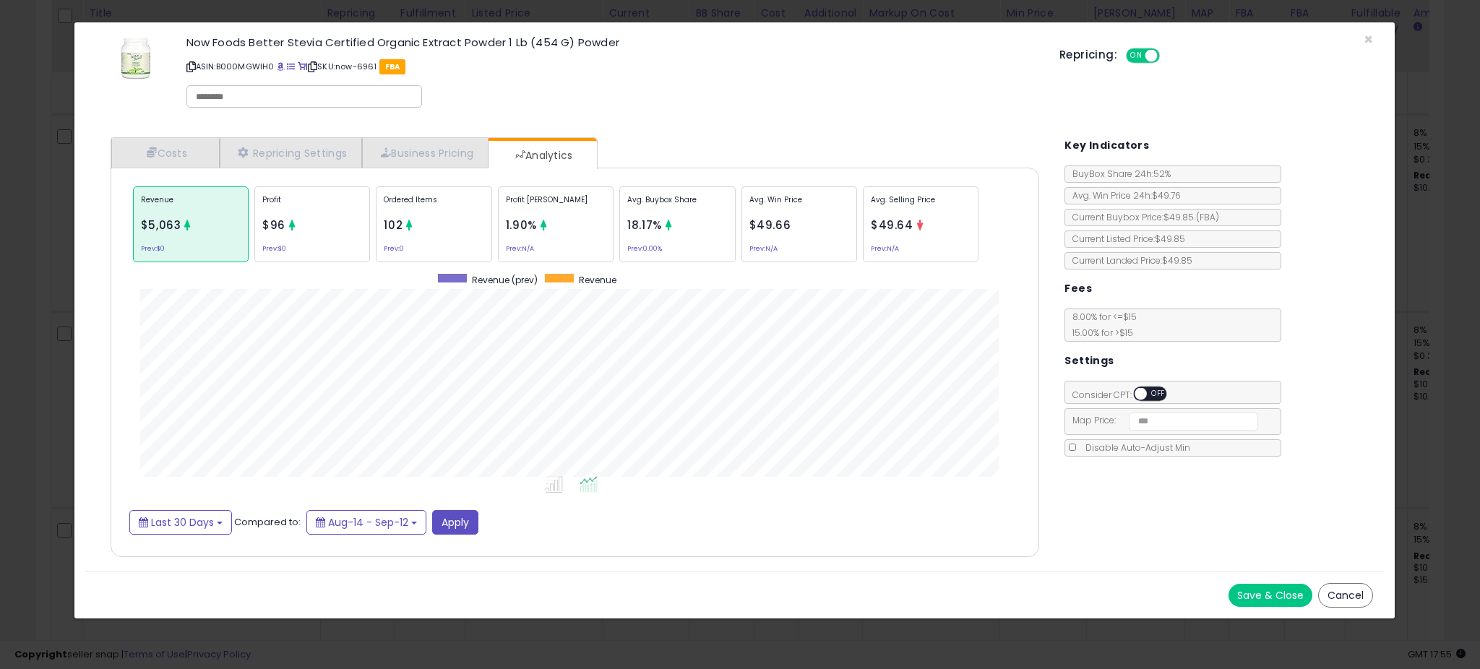
click at [64, 280] on div "× Close Now Foods Better Stevia Certified Organic Extract Powder 1 Lb (454 G) P…" at bounding box center [740, 334] width 1480 height 669
